Goal: Task Accomplishment & Management: Use online tool/utility

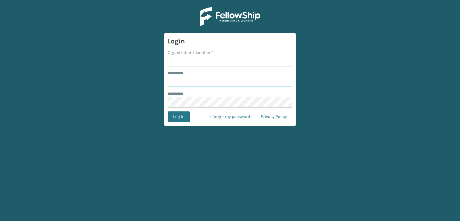
type input "***"
click at [200, 63] on input "Organization Identifier *" at bounding box center [230, 61] width 125 height 11
type input "sleepgeekz warehouse"
click at [177, 122] on button "Log In" at bounding box center [179, 116] width 22 height 11
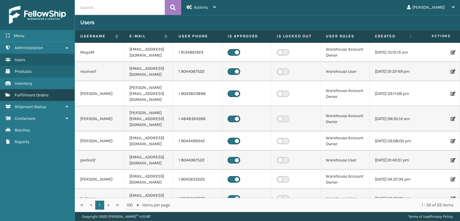
click at [62, 95] on link "Fulfillment Orders" at bounding box center [37, 95] width 75 height 12
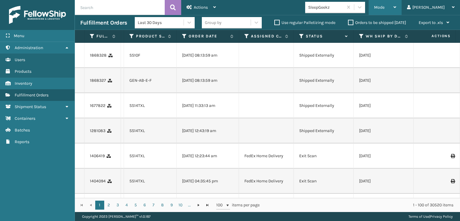
click at [384, 6] on span "Mode" at bounding box center [379, 7] width 10 height 5
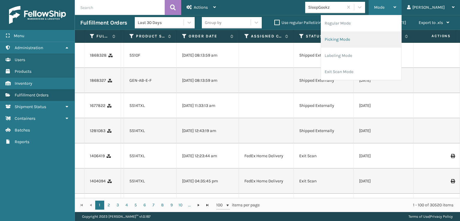
click at [359, 37] on li "Picking Mode" at bounding box center [361, 39] width 80 height 16
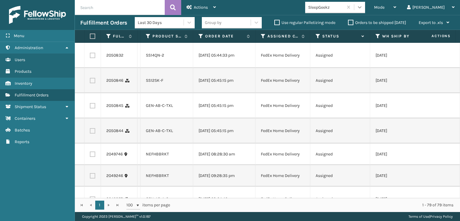
click at [363, 8] on icon at bounding box center [360, 7] width 6 height 6
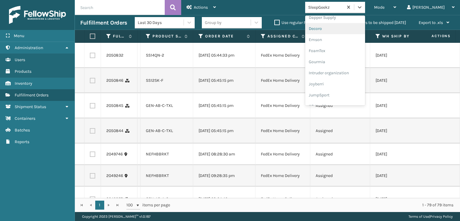
scroll to position [120, 0]
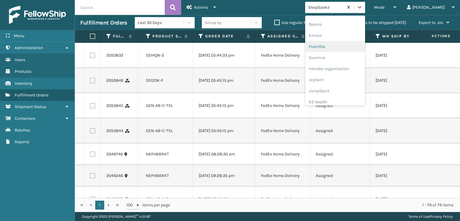
click at [354, 43] on div "FoamTex" at bounding box center [335, 46] width 60 height 11
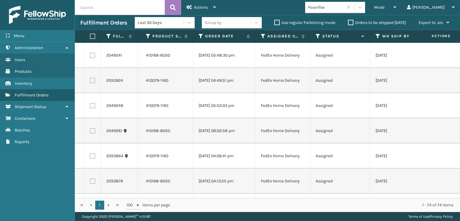
click at [93, 38] on label at bounding box center [92, 36] width 4 height 5
click at [90, 38] on input "checkbox" at bounding box center [90, 36] width 0 height 4
checkbox input "true"
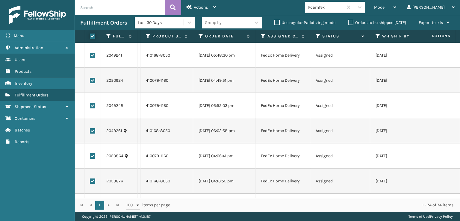
checkbox input "true"
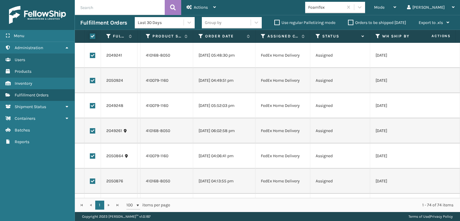
checkbox input "true"
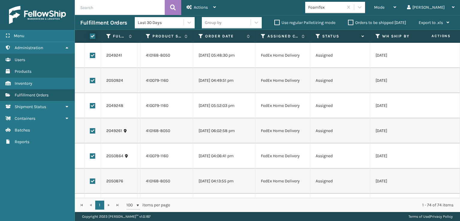
checkbox input "true"
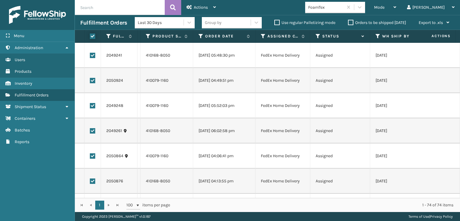
checkbox input "true"
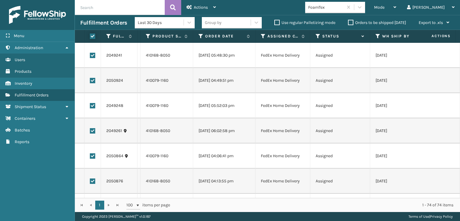
checkbox input "true"
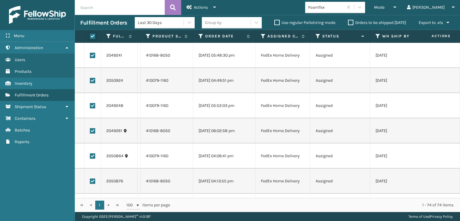
checkbox input "true"
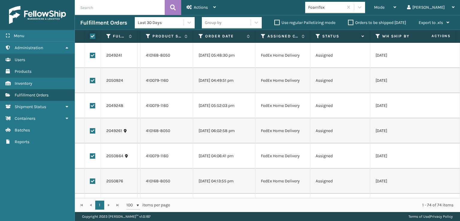
checkbox input "true"
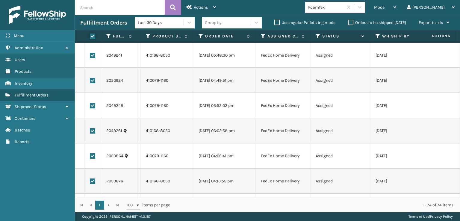
checkbox input "true"
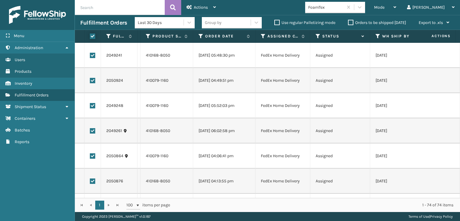
checkbox input "true"
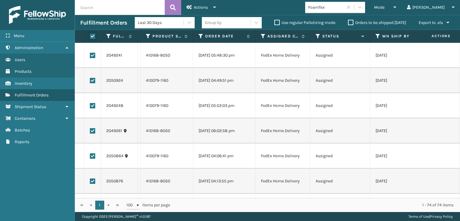
checkbox input "true"
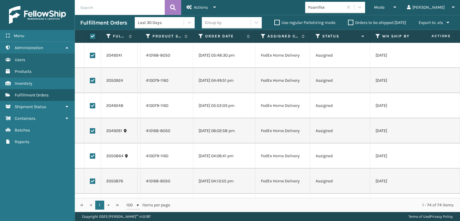
checkbox input "true"
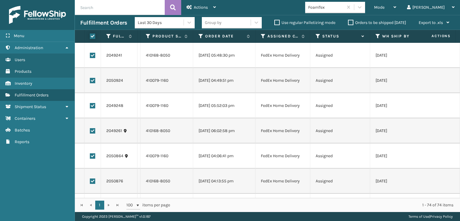
checkbox input "true"
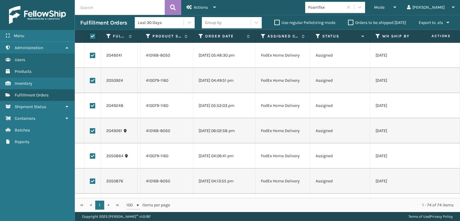
checkbox input "true"
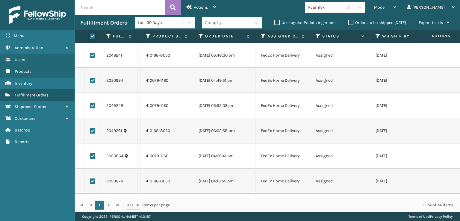
checkbox input "true"
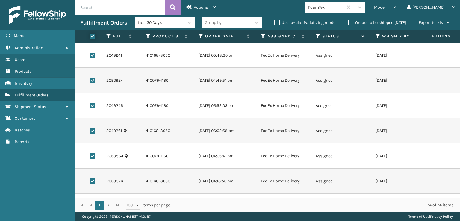
checkbox input "true"
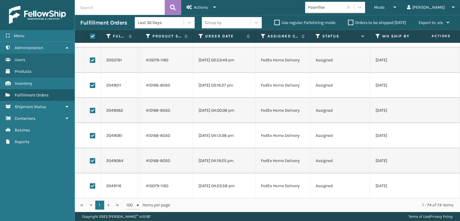
scroll to position [1663, 0]
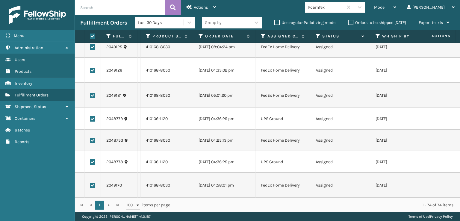
click at [93, 116] on label at bounding box center [92, 118] width 5 height 5
click at [90, 116] on input "checkbox" at bounding box center [90, 118] width 0 height 4
checkbox input "false"
click at [92, 159] on label at bounding box center [92, 161] width 5 height 5
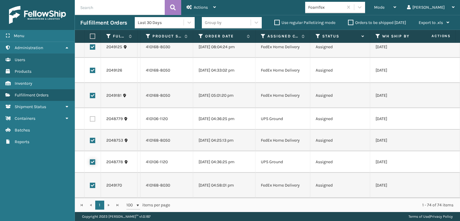
click at [90, 159] on input "checkbox" at bounding box center [90, 161] width 0 height 4
checkbox input "false"
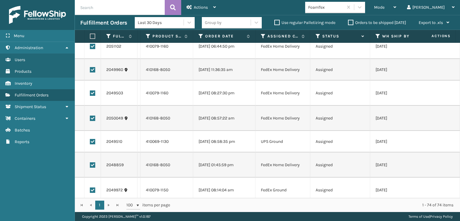
scroll to position [675, 0]
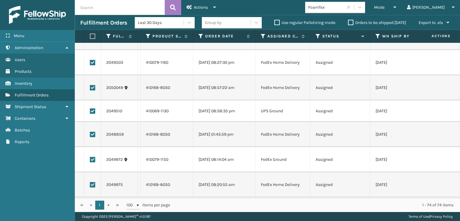
click at [95, 112] on label at bounding box center [92, 110] width 5 height 5
click at [90, 112] on input "checkbox" at bounding box center [90, 110] width 0 height 4
checkbox input "false"
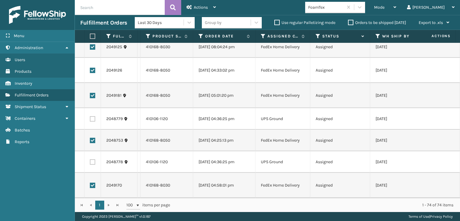
scroll to position [1663, 0]
click at [213, 12] on div "Actions" at bounding box center [201, 7] width 29 height 15
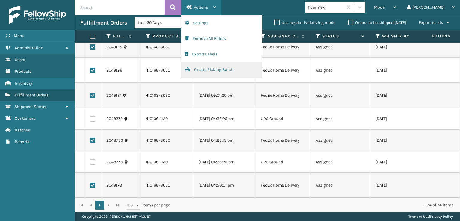
click at [224, 68] on button "Create Picking Batch" at bounding box center [221, 70] width 80 height 16
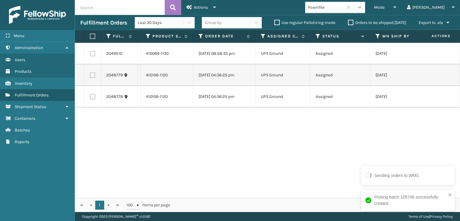
click at [365, 10] on div at bounding box center [359, 7] width 11 height 11
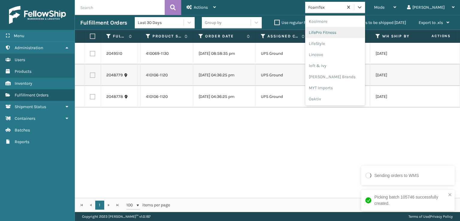
scroll to position [219, 0]
click at [358, 66] on div "[PERSON_NAME] Brands" at bounding box center [335, 68] width 60 height 11
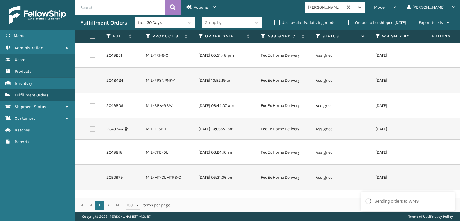
click at [93, 37] on label at bounding box center [92, 36] width 4 height 5
click at [90, 37] on input "checkbox" at bounding box center [90, 36] width 0 height 4
checkbox input "true"
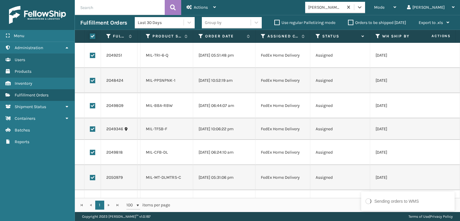
checkbox input "true"
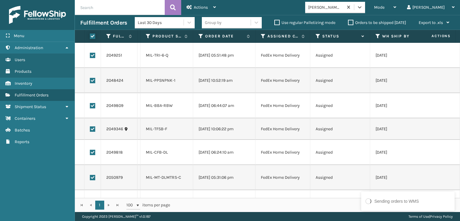
checkbox input "true"
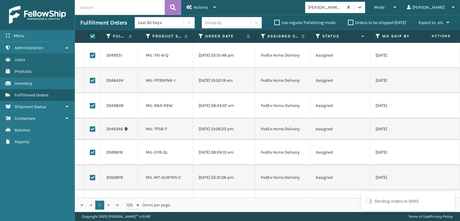
checkbox input "true"
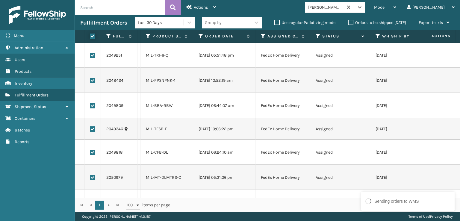
checkbox input "true"
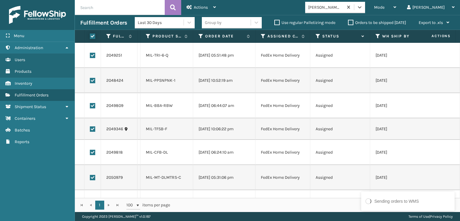
checkbox input "true"
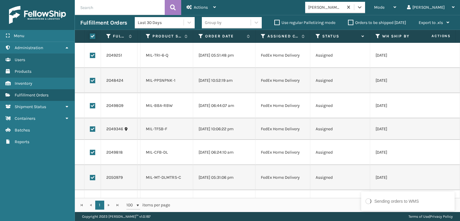
checkbox input "true"
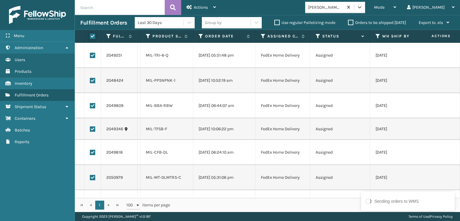
checkbox input "true"
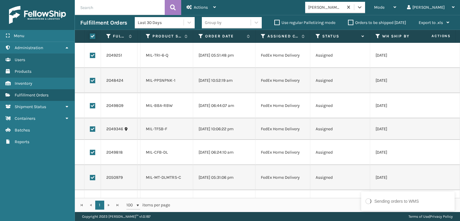
checkbox input "true"
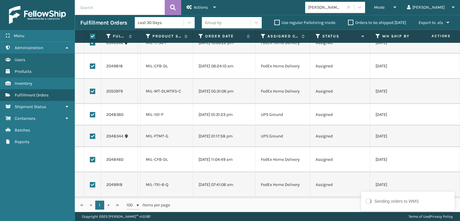
scroll to position [90, 0]
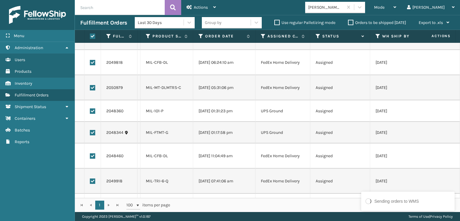
click at [92, 111] on label at bounding box center [92, 110] width 5 height 5
click at [90, 111] on input "checkbox" at bounding box center [90, 110] width 0 height 4
checkbox input "false"
click at [92, 133] on label at bounding box center [92, 132] width 5 height 5
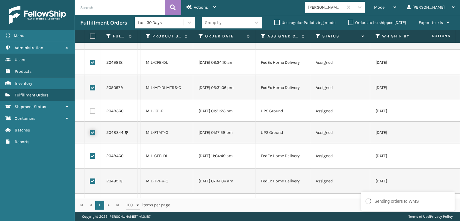
click at [90, 133] on input "checkbox" at bounding box center [90, 132] width 0 height 4
checkbox input "false"
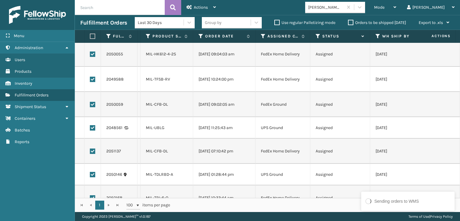
scroll to position [389, 0]
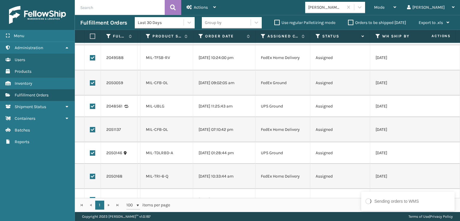
click at [93, 104] on label at bounding box center [92, 106] width 5 height 5
click at [90, 104] on input "checkbox" at bounding box center [90, 106] width 0 height 4
checkbox input "false"
click at [93, 152] on label at bounding box center [92, 152] width 5 height 5
click at [90, 152] on input "checkbox" at bounding box center [90, 152] width 0 height 4
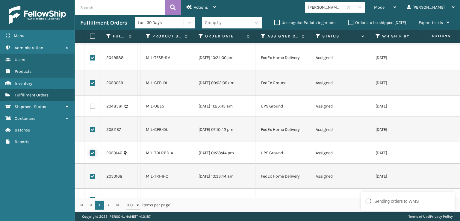
checkbox input "false"
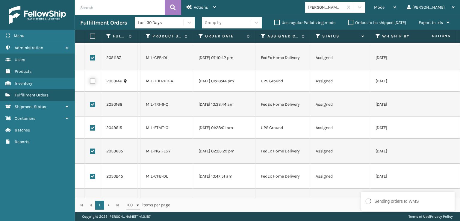
scroll to position [479, 0]
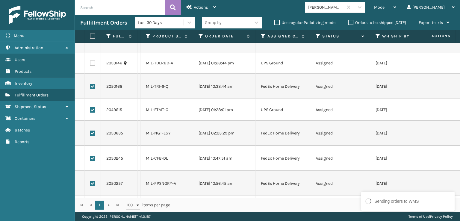
click at [93, 110] on label at bounding box center [92, 109] width 5 height 5
click at [90, 110] on input "checkbox" at bounding box center [90, 109] width 0 height 4
checkbox input "false"
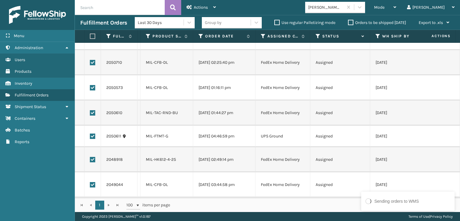
scroll to position [748, 0]
click at [93, 134] on label at bounding box center [92, 134] width 5 height 5
click at [90, 134] on input "checkbox" at bounding box center [90, 134] width 0 height 4
checkbox input "false"
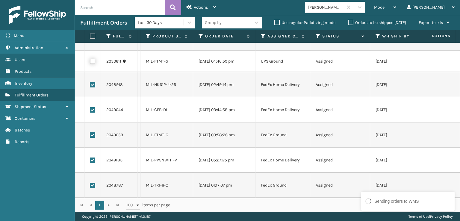
scroll to position [826, 0]
click at [212, 5] on div "Actions" at bounding box center [201, 7] width 29 height 15
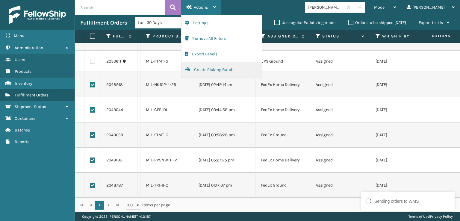
click at [213, 69] on button "Create Picking Batch" at bounding box center [221, 70] width 80 height 16
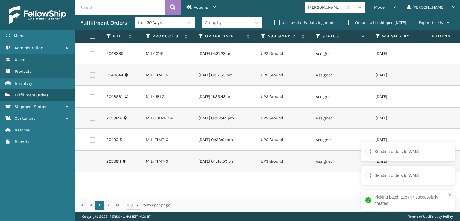
click at [363, 7] on icon at bounding box center [360, 7] width 6 height 6
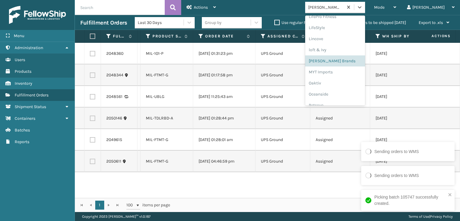
scroll to position [289, 0]
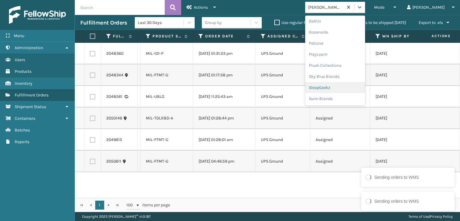
click at [352, 83] on div "SleepGeekz" at bounding box center [335, 87] width 60 height 11
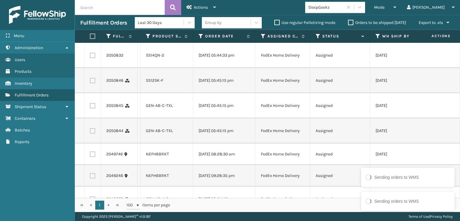
click at [94, 53] on label at bounding box center [92, 55] width 5 height 5
click at [90, 53] on input "checkbox" at bounding box center [90, 55] width 0 height 4
checkbox input "true"
click at [92, 80] on label at bounding box center [92, 80] width 5 height 5
click at [90, 80] on input "checkbox" at bounding box center [90, 80] width 0 height 4
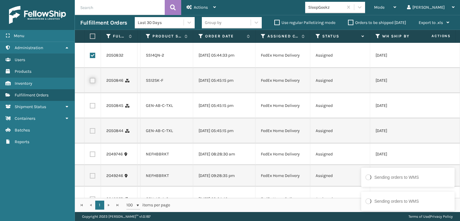
checkbox input "true"
click at [91, 104] on label at bounding box center [92, 105] width 5 height 5
click at [90, 104] on input "checkbox" at bounding box center [90, 105] width 0 height 4
checkbox input "true"
click at [92, 127] on td at bounding box center [92, 130] width 16 height 25
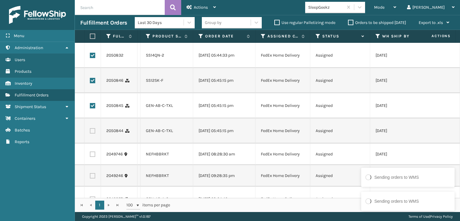
click at [92, 131] on label at bounding box center [92, 130] width 5 height 5
click at [90, 131] on input "checkbox" at bounding box center [90, 130] width 0 height 4
checkbox input "true"
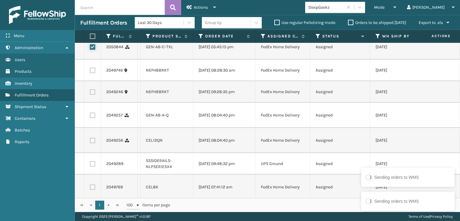
scroll to position [90, 0]
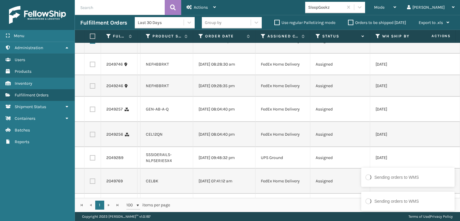
click at [93, 112] on label at bounding box center [92, 109] width 5 height 5
click at [90, 110] on input "checkbox" at bounding box center [90, 109] width 0 height 4
checkbox input "true"
click at [94, 137] on label at bounding box center [92, 134] width 5 height 5
click at [90, 136] on input "checkbox" at bounding box center [90, 134] width 0 height 4
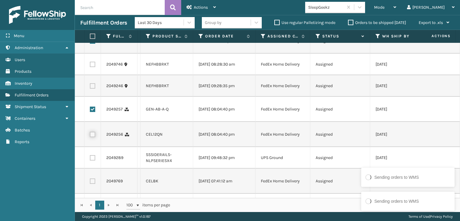
checkbox input "true"
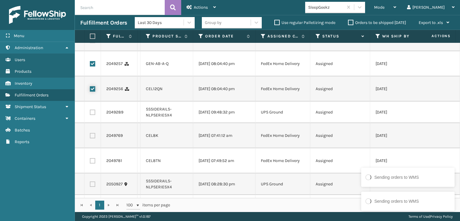
scroll to position [150, 0]
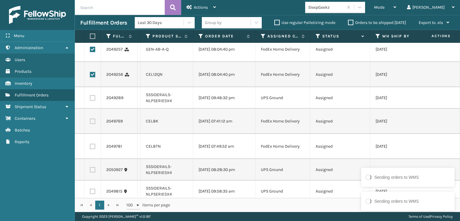
click at [93, 124] on label at bounding box center [92, 121] width 5 height 5
click at [90, 122] on input "checkbox" at bounding box center [90, 121] width 0 height 4
checkbox input "true"
click at [93, 149] on label at bounding box center [92, 146] width 5 height 5
click at [90, 148] on input "checkbox" at bounding box center [90, 146] width 0 height 4
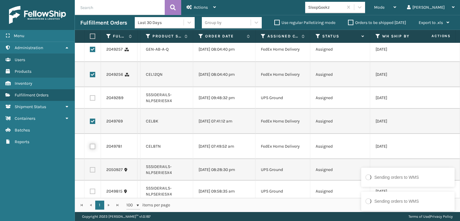
checkbox input "true"
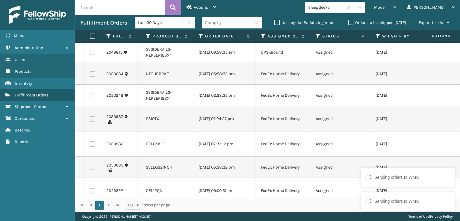
scroll to position [299, 0]
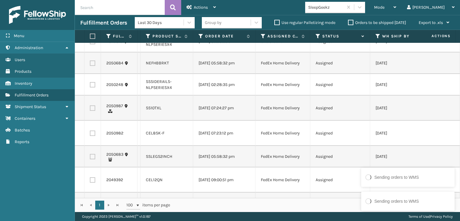
click at [93, 111] on label at bounding box center [92, 107] width 5 height 5
click at [90, 109] on input "checkbox" at bounding box center [90, 107] width 0 height 4
checkbox input "true"
click at [95, 136] on label at bounding box center [92, 133] width 5 height 5
click at [90, 134] on input "checkbox" at bounding box center [90, 133] width 0 height 4
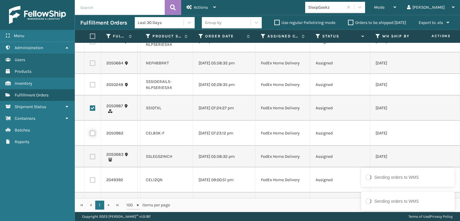
checkbox input "true"
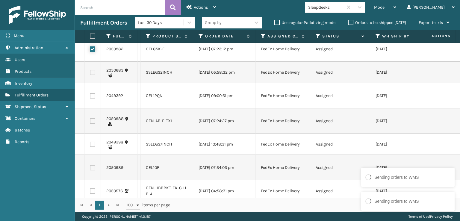
scroll to position [389, 0]
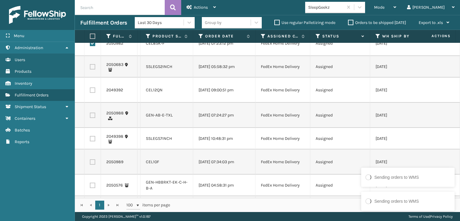
click at [93, 93] on label at bounding box center [92, 89] width 5 height 5
click at [90, 91] on input "checkbox" at bounding box center [90, 89] width 0 height 4
checkbox input "true"
click at [92, 118] on label at bounding box center [92, 115] width 5 height 5
click at [90, 116] on input "checkbox" at bounding box center [90, 115] width 0 height 4
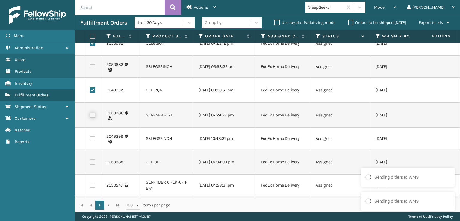
checkbox input "true"
click at [92, 165] on label at bounding box center [92, 161] width 5 height 5
click at [90, 163] on input "checkbox" at bounding box center [90, 161] width 0 height 4
checkbox input "true"
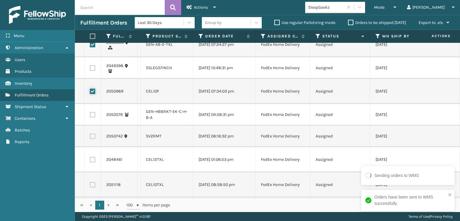
scroll to position [479, 0]
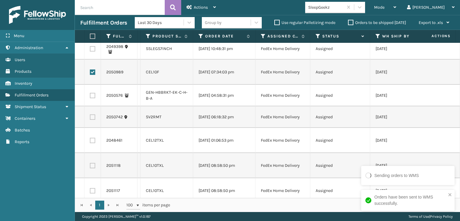
click at [91, 143] on label at bounding box center [92, 140] width 5 height 5
click at [90, 142] on input "checkbox" at bounding box center [90, 140] width 0 height 4
checkbox input "true"
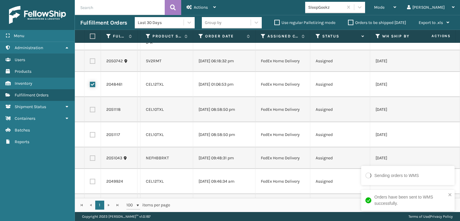
scroll to position [539, 0]
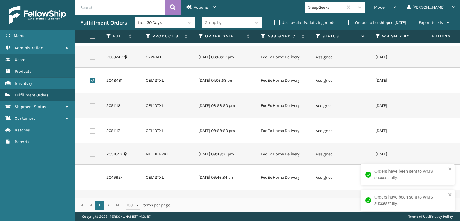
click at [95, 108] on label at bounding box center [92, 105] width 5 height 5
click at [90, 107] on input "checkbox" at bounding box center [90, 105] width 0 height 4
checkbox input "true"
click at [94, 134] on label at bounding box center [92, 130] width 5 height 5
click at [90, 132] on input "checkbox" at bounding box center [90, 130] width 0 height 4
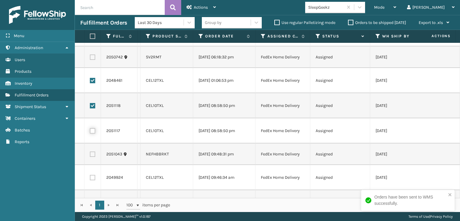
checkbox input "true"
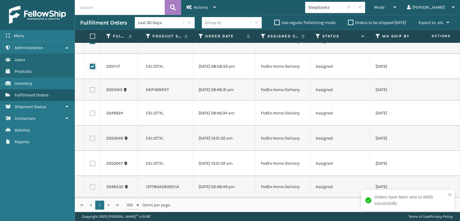
scroll to position [629, 0]
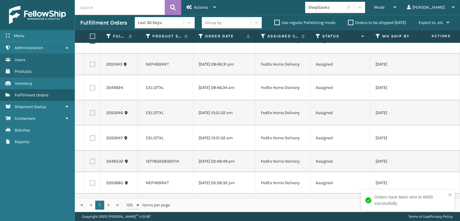
click at [93, 90] on label at bounding box center [92, 87] width 5 height 5
click at [90, 89] on input "checkbox" at bounding box center [90, 87] width 0 height 4
checkbox input "true"
click at [93, 116] on label at bounding box center [92, 112] width 5 height 5
click at [90, 114] on input "checkbox" at bounding box center [90, 112] width 0 height 4
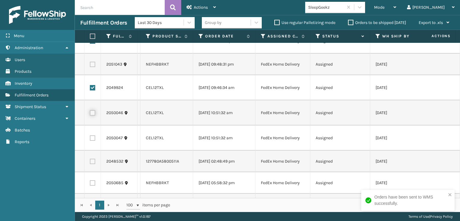
checkbox input "true"
click at [92, 141] on label at bounding box center [92, 137] width 5 height 5
click at [90, 139] on input "checkbox" at bounding box center [90, 137] width 0 height 4
checkbox input "true"
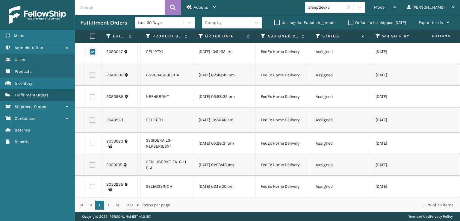
scroll to position [718, 0]
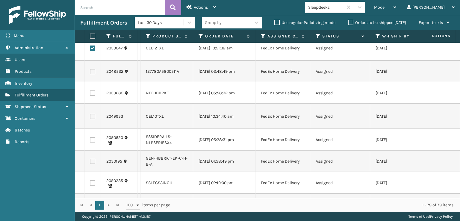
click at [93, 119] on label at bounding box center [92, 116] width 5 height 5
click at [90, 118] on input "checkbox" at bounding box center [90, 116] width 0 height 4
checkbox input "true"
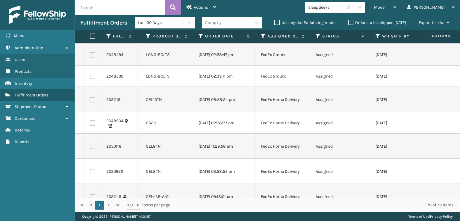
scroll to position [898, 0]
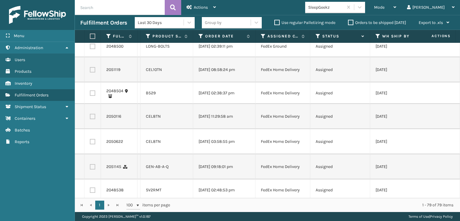
click at [93, 72] on label at bounding box center [92, 69] width 5 height 5
click at [90, 71] on input "checkbox" at bounding box center [90, 69] width 0 height 4
checkbox input "true"
click at [92, 119] on label at bounding box center [92, 116] width 5 height 5
click at [90, 118] on input "checkbox" at bounding box center [90, 116] width 0 height 4
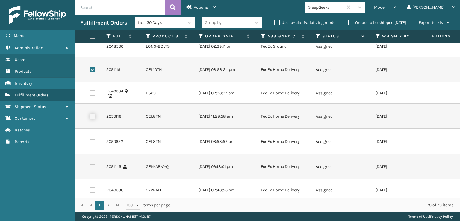
checkbox input "true"
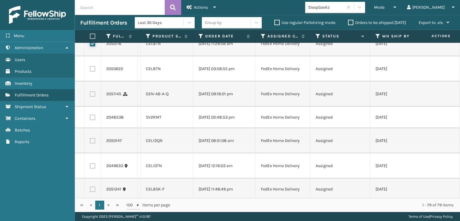
scroll to position [988, 0]
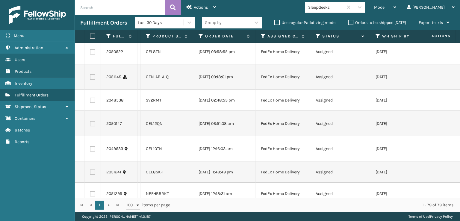
click at [93, 54] on label at bounding box center [92, 51] width 5 height 5
click at [90, 53] on input "checkbox" at bounding box center [90, 51] width 0 height 4
checkbox input "true"
click at [93, 80] on label at bounding box center [92, 76] width 5 height 5
click at [90, 78] on input "checkbox" at bounding box center [90, 76] width 0 height 4
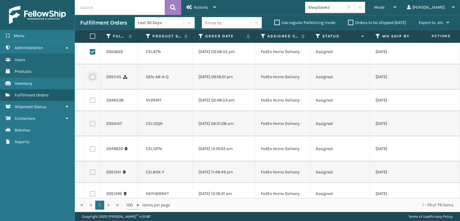
checkbox input "true"
click at [94, 126] on label at bounding box center [92, 123] width 5 height 5
click at [90, 125] on input "checkbox" at bounding box center [90, 123] width 0 height 4
checkbox input "true"
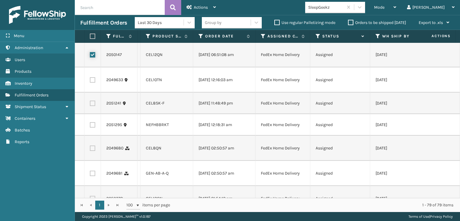
scroll to position [1078, 0]
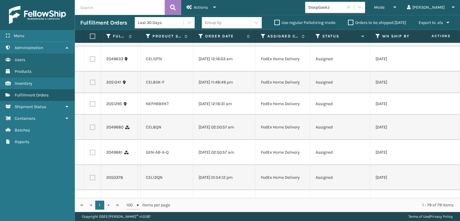
click at [93, 62] on label at bounding box center [92, 58] width 5 height 5
click at [90, 60] on input "checkbox" at bounding box center [90, 58] width 0 height 4
checkbox input "true"
click at [93, 85] on label at bounding box center [92, 82] width 5 height 5
click at [90, 84] on input "checkbox" at bounding box center [90, 82] width 0 height 4
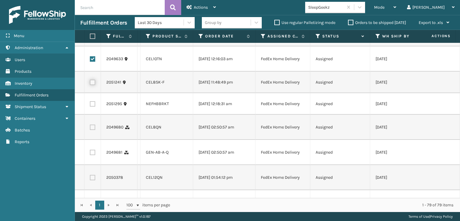
checkbox input "true"
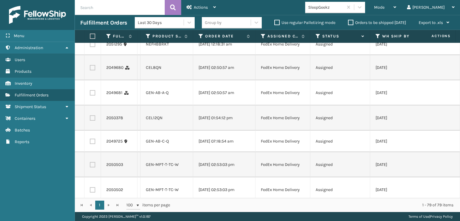
scroll to position [1167, 0]
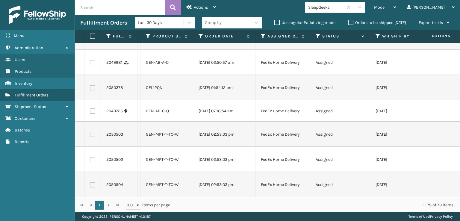
click at [93, 40] on label at bounding box center [92, 37] width 5 height 5
click at [90, 39] on input "checkbox" at bounding box center [90, 37] width 0 height 4
checkbox input "true"
click at [91, 65] on label at bounding box center [92, 62] width 5 height 5
click at [90, 64] on input "checkbox" at bounding box center [90, 62] width 0 height 4
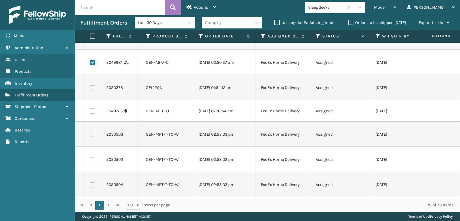
checkbox input "true"
click at [94, 90] on label at bounding box center [92, 87] width 5 height 5
click at [90, 89] on input "checkbox" at bounding box center [90, 87] width 0 height 4
checkbox input "true"
click at [92, 114] on label at bounding box center [92, 110] width 5 height 5
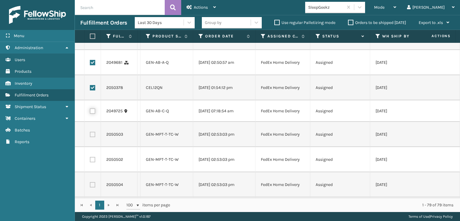
click at [90, 112] on input "checkbox" at bounding box center [90, 110] width 0 height 4
checkbox input "true"
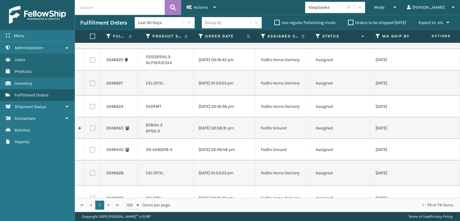
scroll to position [1317, 0]
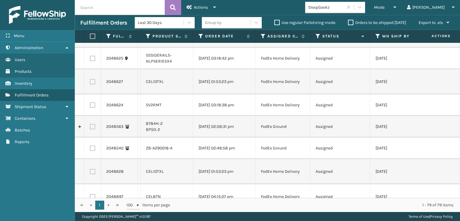
click at [93, 84] on label at bounding box center [92, 81] width 5 height 5
click at [90, 83] on input "checkbox" at bounding box center [90, 81] width 0 height 4
checkbox input "true"
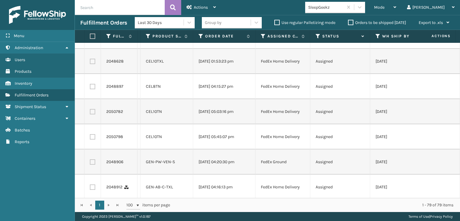
scroll to position [1437, 0]
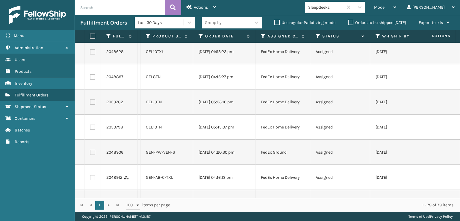
click at [93, 54] on label at bounding box center [92, 51] width 5 height 5
click at [90, 53] on input "checkbox" at bounding box center [90, 51] width 0 height 4
checkbox input "true"
click at [94, 80] on label at bounding box center [92, 76] width 5 height 5
click at [90, 78] on input "checkbox" at bounding box center [90, 76] width 0 height 4
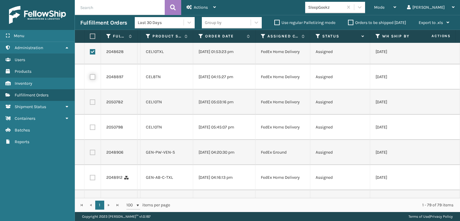
checkbox input "true"
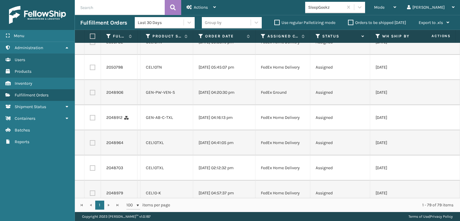
click at [92, 45] on label at bounding box center [92, 42] width 5 height 5
click at [90, 43] on input "checkbox" at bounding box center [90, 42] width 0 height 4
checkbox input "true"
click at [95, 70] on label at bounding box center [92, 67] width 5 height 5
click at [90, 69] on input "checkbox" at bounding box center [90, 67] width 0 height 4
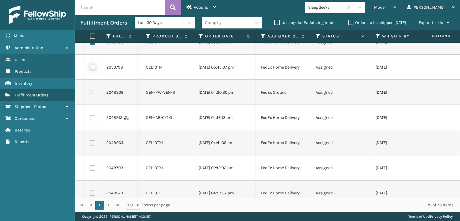
checkbox input "true"
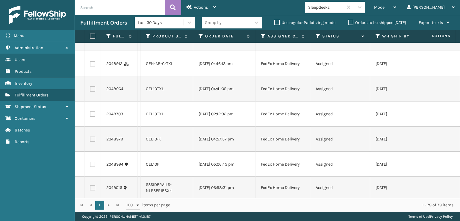
scroll to position [1557, 0]
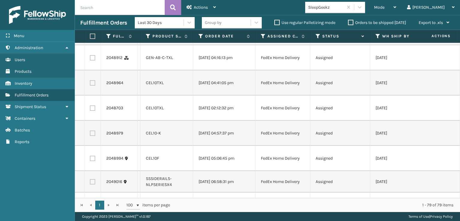
click at [93, 60] on label at bounding box center [92, 57] width 5 height 5
click at [90, 59] on input "checkbox" at bounding box center [90, 57] width 0 height 4
checkbox input "true"
click at [94, 86] on label at bounding box center [92, 82] width 5 height 5
click at [90, 84] on input "checkbox" at bounding box center [90, 82] width 0 height 4
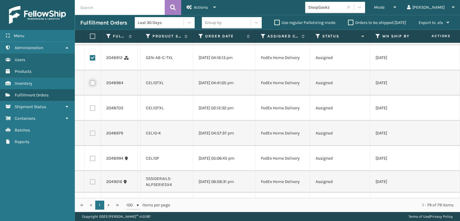
checkbox input "true"
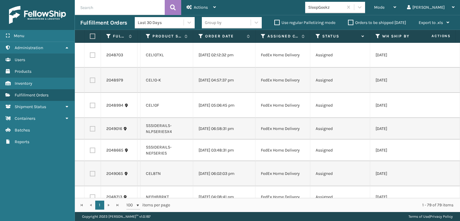
scroll to position [1646, 0]
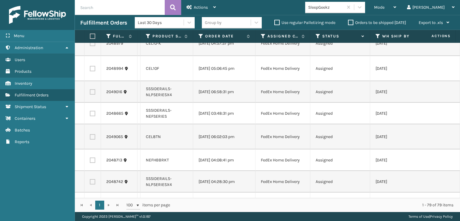
click at [91, 21] on label at bounding box center [92, 18] width 5 height 5
click at [90, 19] on input "checkbox" at bounding box center [90, 18] width 0 height 4
checkbox input "true"
click at [96, 56] on td at bounding box center [92, 43] width 16 height 25
click at [93, 46] on label at bounding box center [92, 43] width 5 height 5
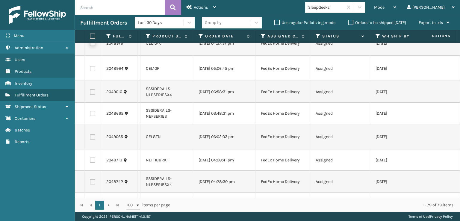
click at [90, 45] on input "checkbox" at bounding box center [90, 43] width 0 height 4
checkbox input "true"
click at [92, 71] on label at bounding box center [92, 68] width 5 height 5
click at [90, 70] on input "checkbox" at bounding box center [90, 68] width 0 height 4
checkbox input "true"
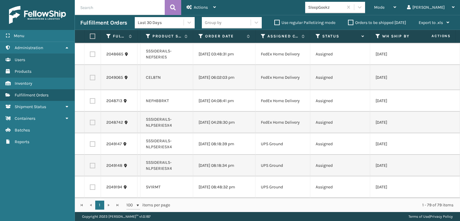
scroll to position [1736, 0]
click at [91, 80] on label at bounding box center [92, 77] width 5 height 5
click at [90, 79] on input "checkbox" at bounding box center [90, 77] width 0 height 4
checkbox input "true"
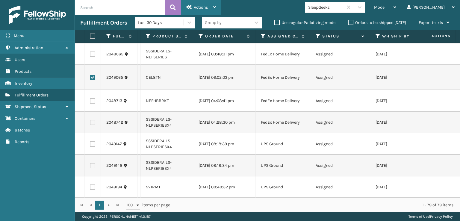
click at [193, 5] on div "Actions" at bounding box center [201, 7] width 29 height 15
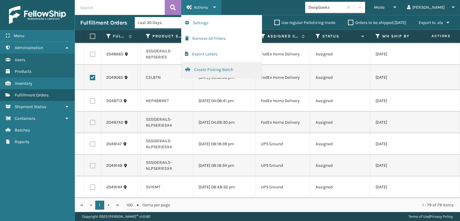
click at [216, 71] on button "Create Picking Batch" at bounding box center [221, 70] width 80 height 16
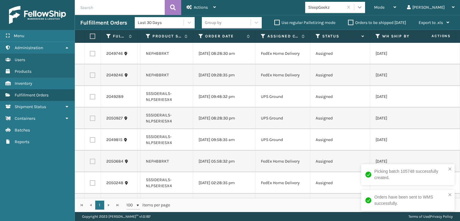
click at [365, 3] on div at bounding box center [359, 7] width 11 height 11
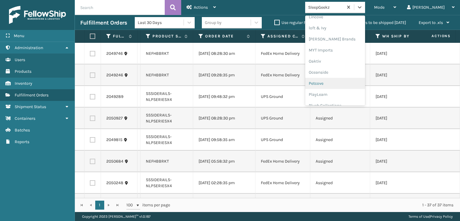
scroll to position [279, 0]
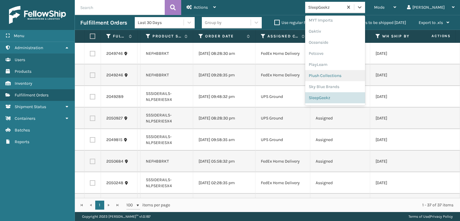
click at [351, 76] on div "Plush Collections" at bounding box center [335, 75] width 60 height 11
